Goal: Information Seeking & Learning: Check status

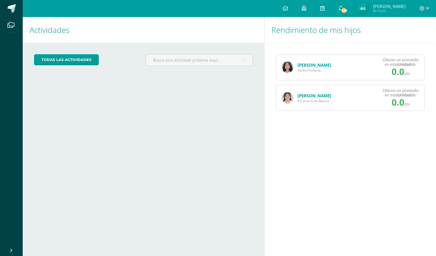
click at [372, 12] on span "Armando Mi Perfil" at bounding box center [381, 8] width 51 height 11
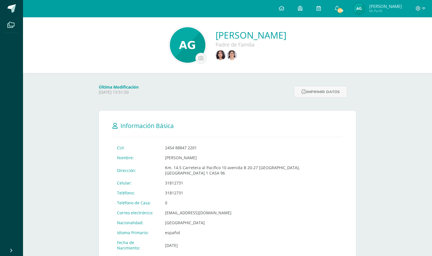
click at [217, 49] on div at bounding box center [250, 54] width 71 height 13
click at [227, 57] on img at bounding box center [232, 55] width 10 height 10
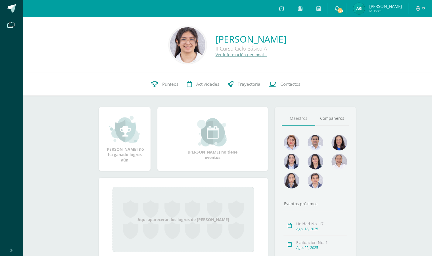
click at [166, 82] on span "Punteos" at bounding box center [170, 84] width 16 height 6
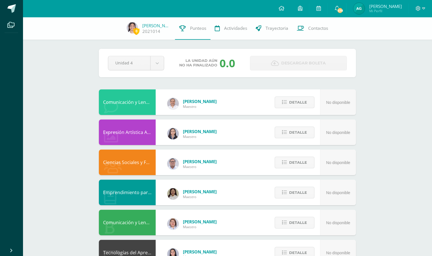
select select "Unidad 3"
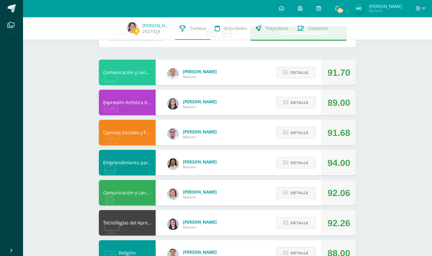
scroll to position [33, 0]
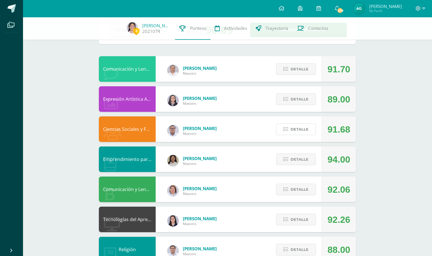
click at [300, 129] on span "Detalle" at bounding box center [299, 129] width 18 height 11
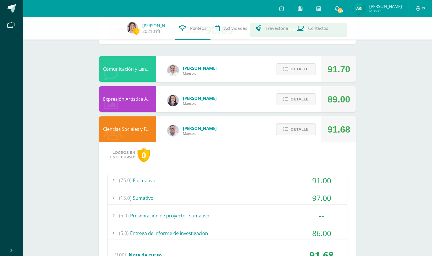
click at [284, 177] on div "(75.0) Formativo" at bounding box center [227, 180] width 239 height 13
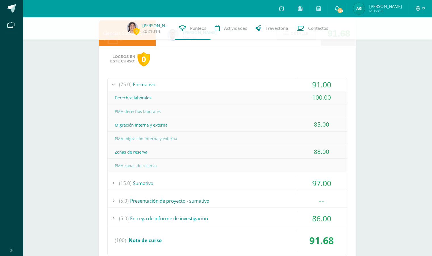
scroll to position [131, 0]
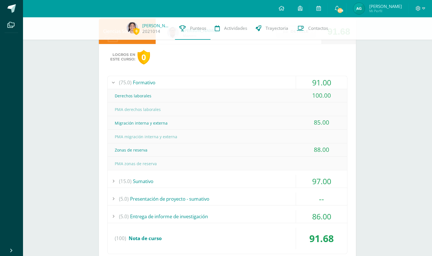
click at [284, 181] on div "(15.0) Sumativo" at bounding box center [227, 181] width 239 height 13
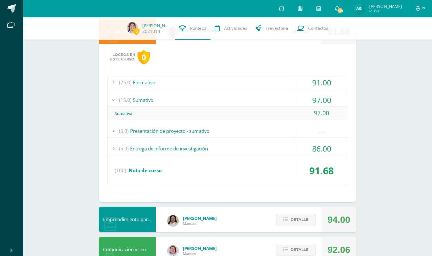
click at [279, 133] on div "(5.0) Presentación de proyecto - sumativo" at bounding box center [227, 131] width 239 height 13
click at [275, 144] on div "(5.0) Entrega de informe de investigación" at bounding box center [227, 148] width 239 height 13
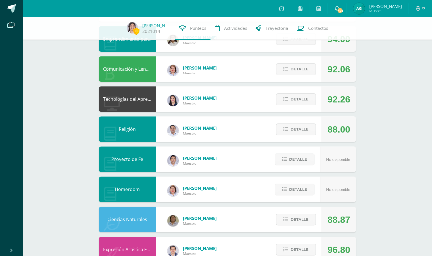
scroll to position [319, 0]
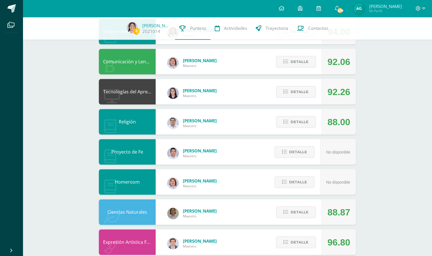
click at [389, 124] on div "0 Dulce García 2021014 Punteos Actividades Trayectoria Contactos Pendiente Unid…" at bounding box center [227, 42] width 409 height 689
click at [395, 117] on div "0 Dulce García 2021014 Punteos Actividades Trayectoria Contactos Pendiente Unid…" at bounding box center [227, 42] width 409 height 689
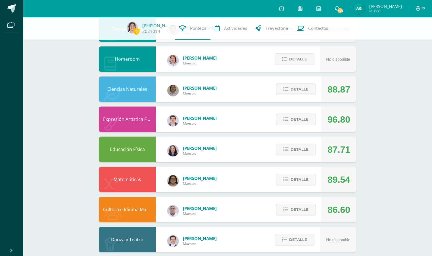
scroll to position [449, 0]
